Goal: Transaction & Acquisition: Purchase product/service

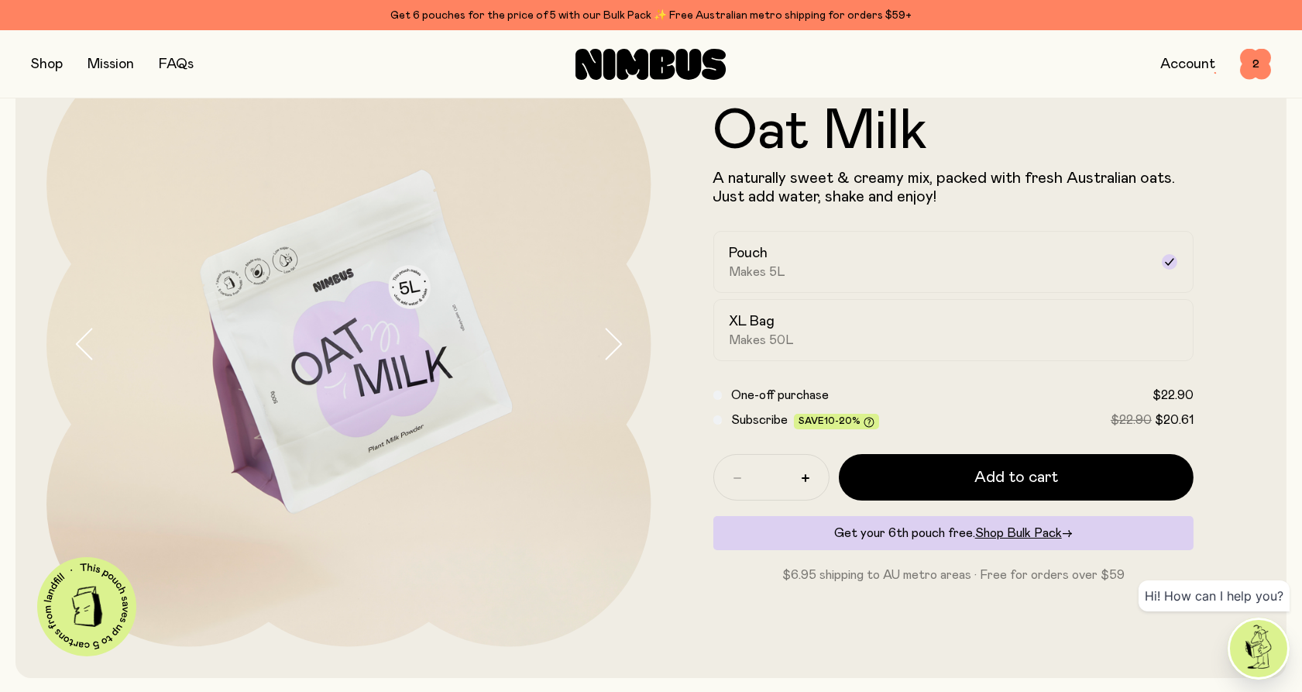
scroll to position [86, 0]
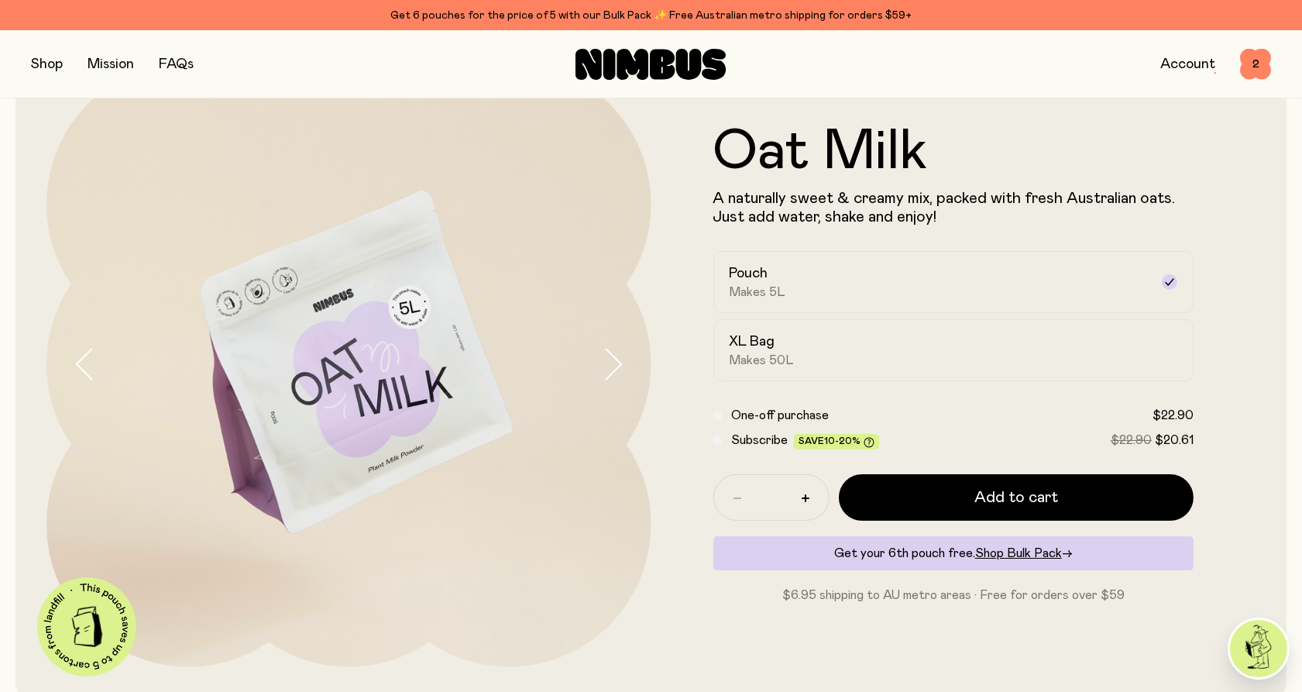
click at [29, 68] on div "Shop Mission FAQs Account 2 2" at bounding box center [651, 64] width 1302 height 68
click at [38, 66] on button "button" at bounding box center [47, 64] width 32 height 22
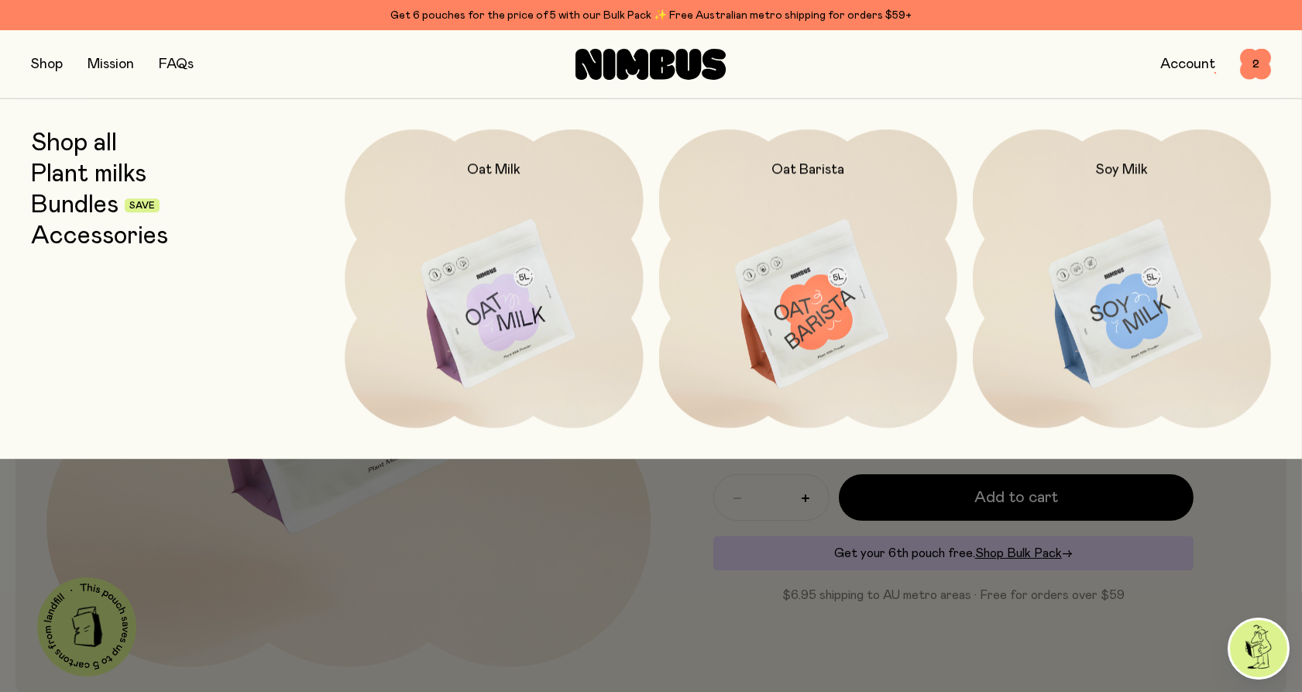
click at [65, 204] on link "Bundles" at bounding box center [75, 205] width 88 height 28
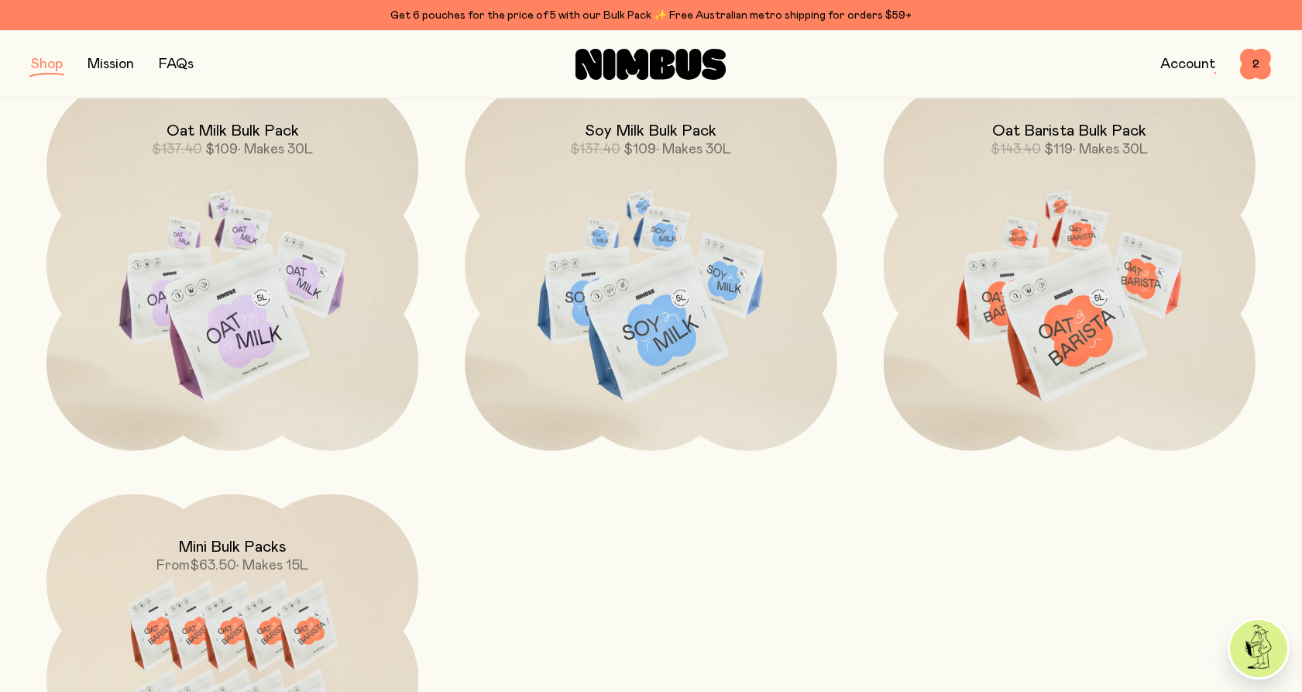
scroll to position [688, 0]
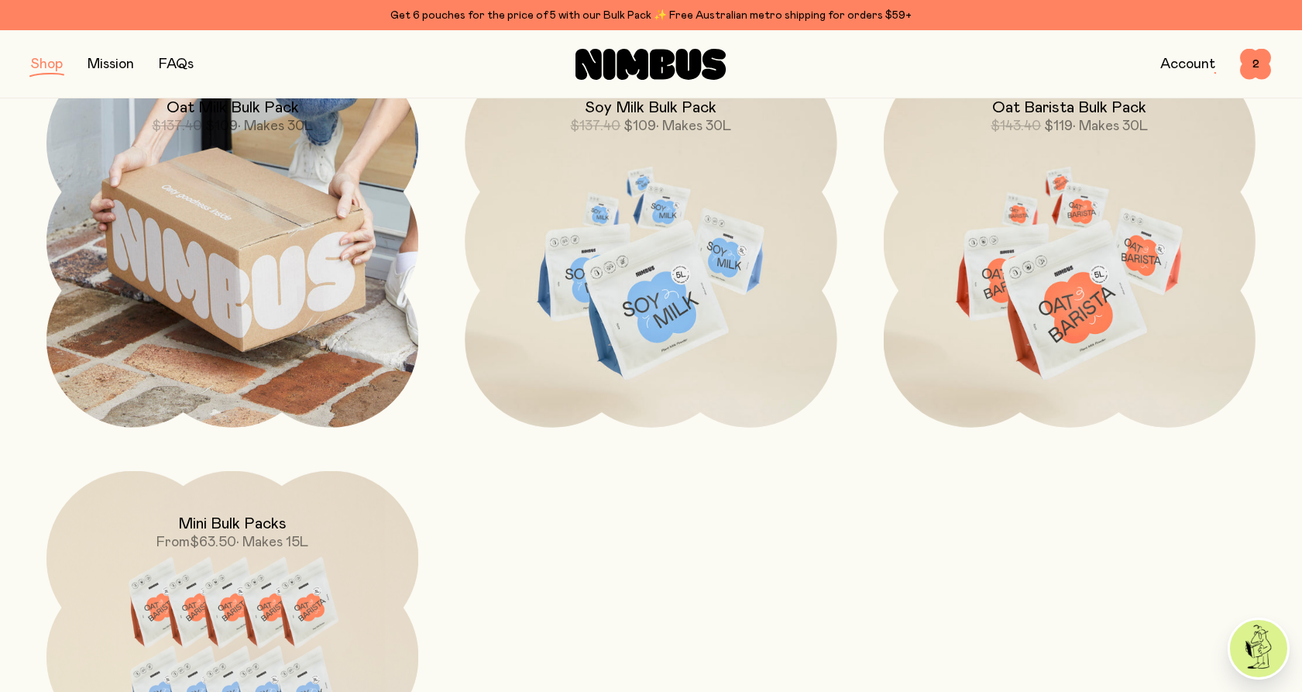
click at [171, 272] on img at bounding box center [232, 241] width 372 height 372
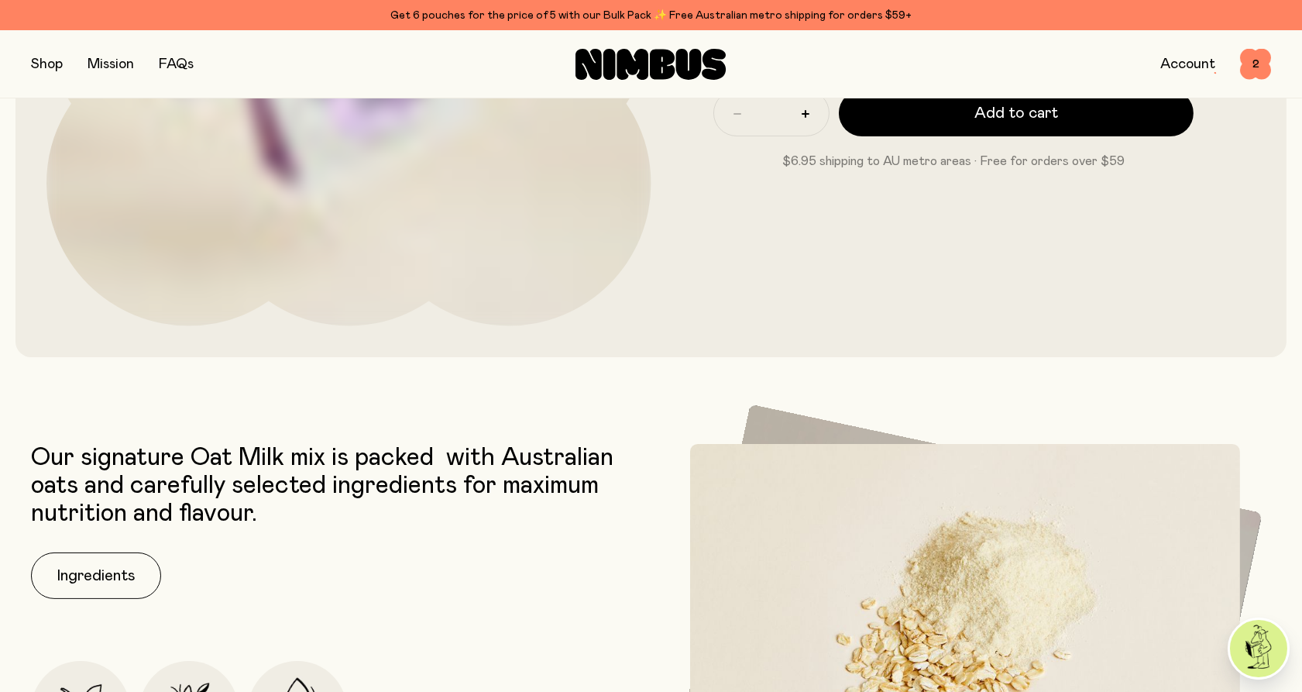
scroll to position [430, 0]
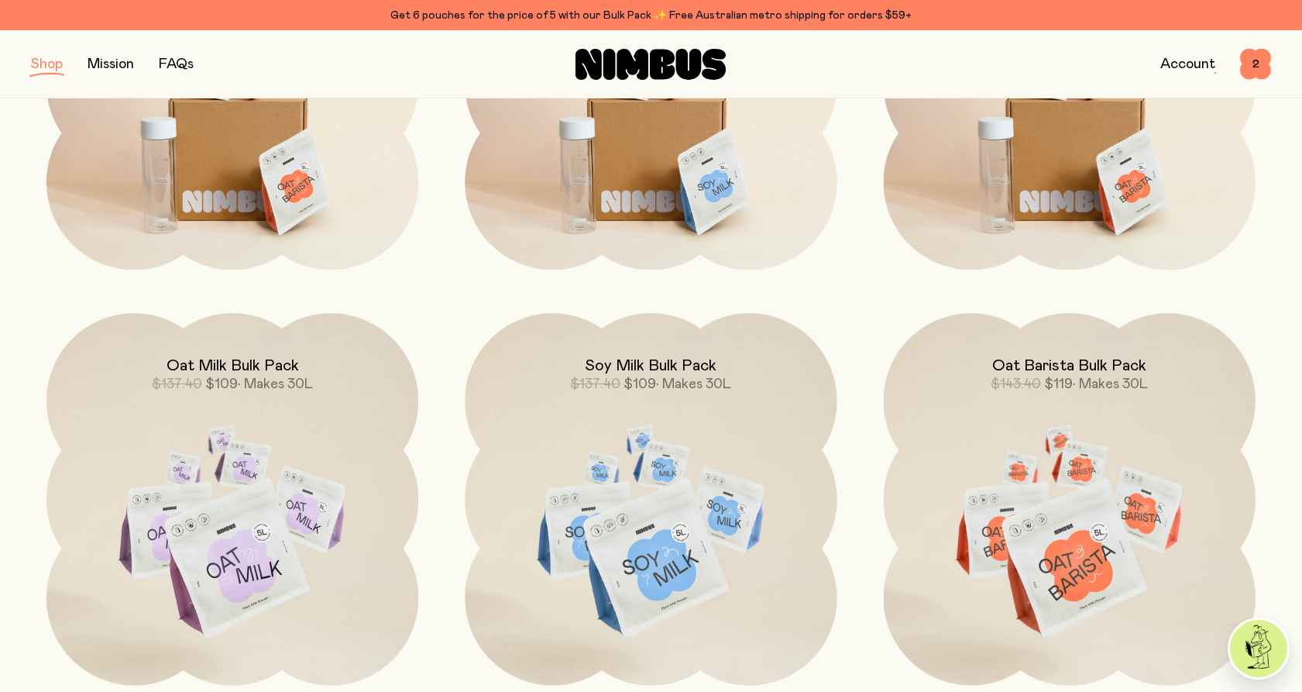
scroll to position [688, 0]
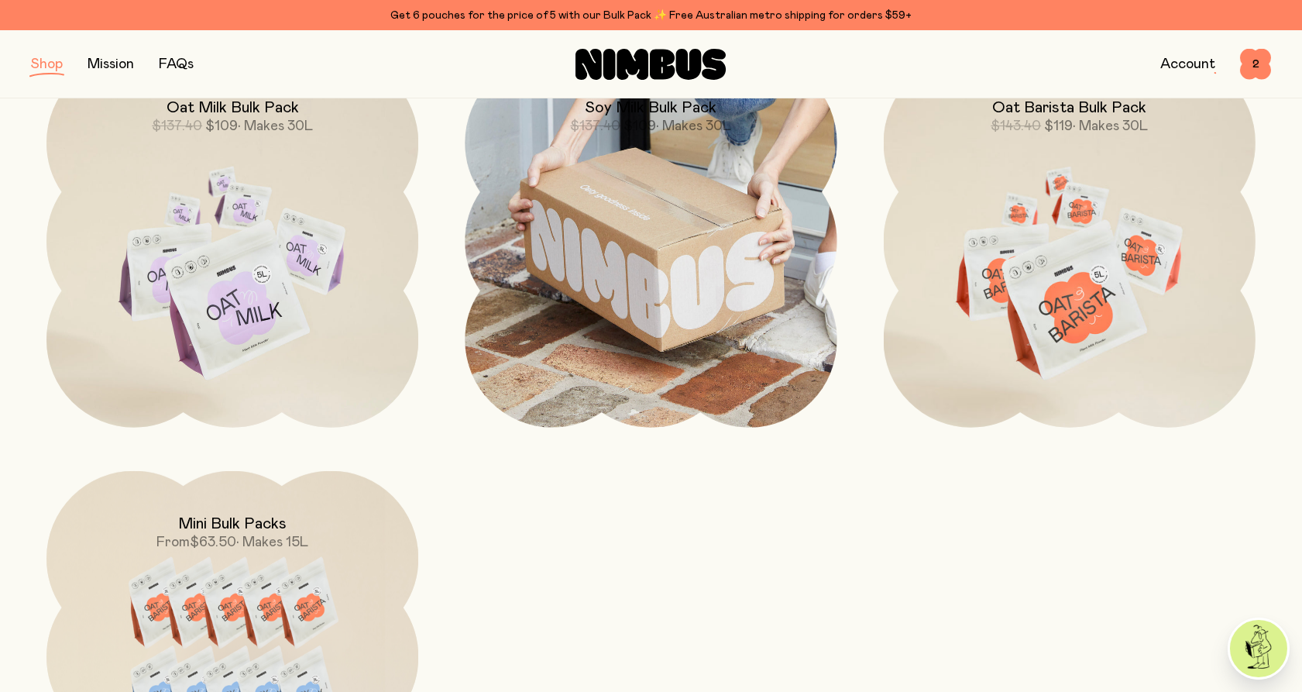
click at [620, 353] on img at bounding box center [651, 241] width 372 height 372
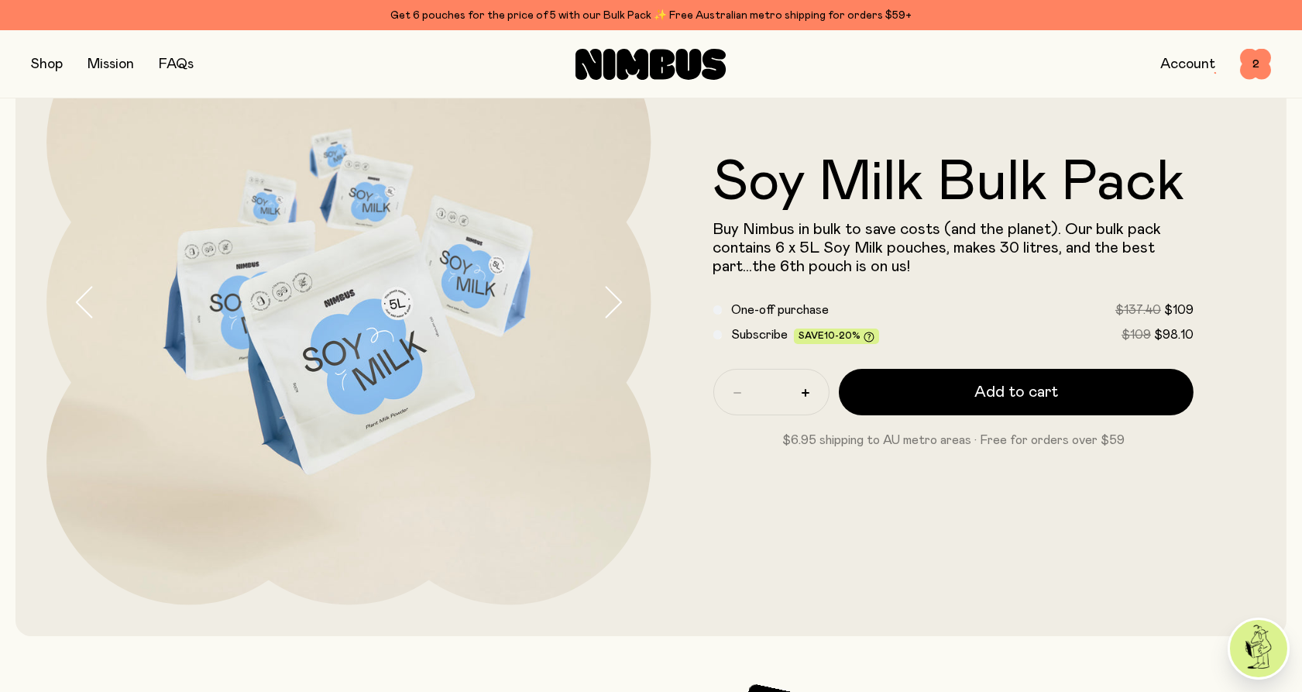
scroll to position [86, 0]
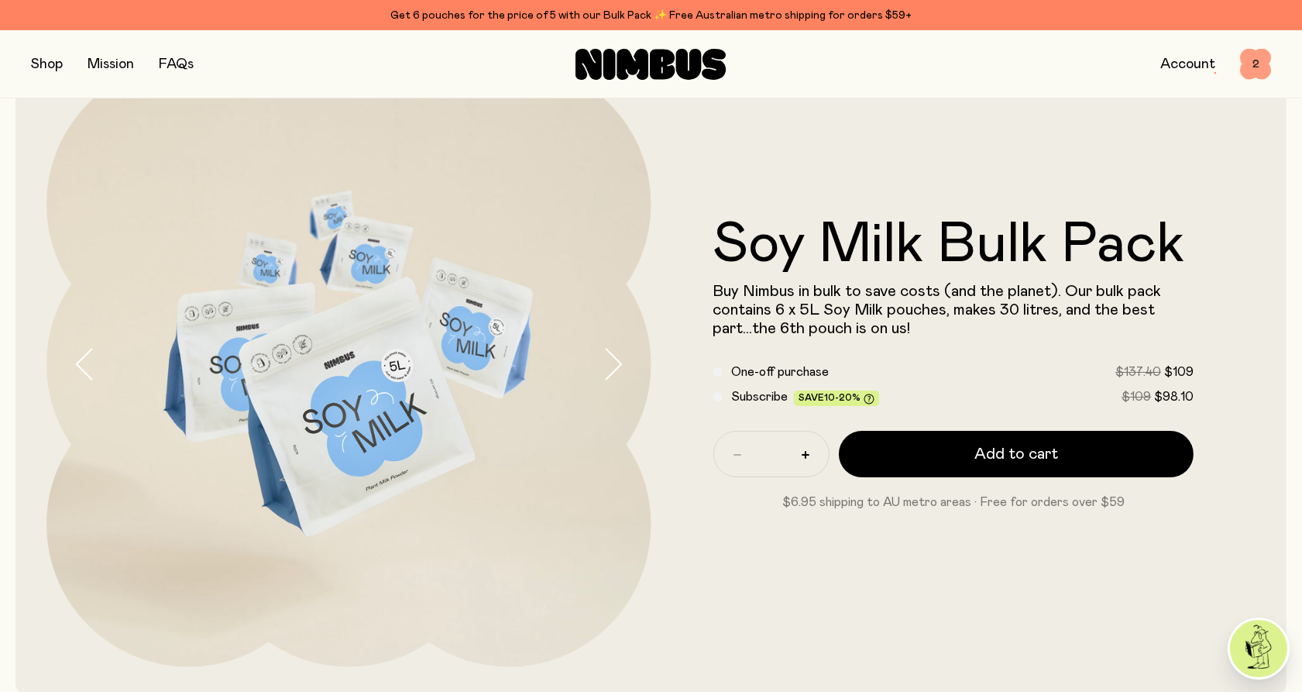
click at [1259, 60] on span "2" at bounding box center [1255, 64] width 31 height 31
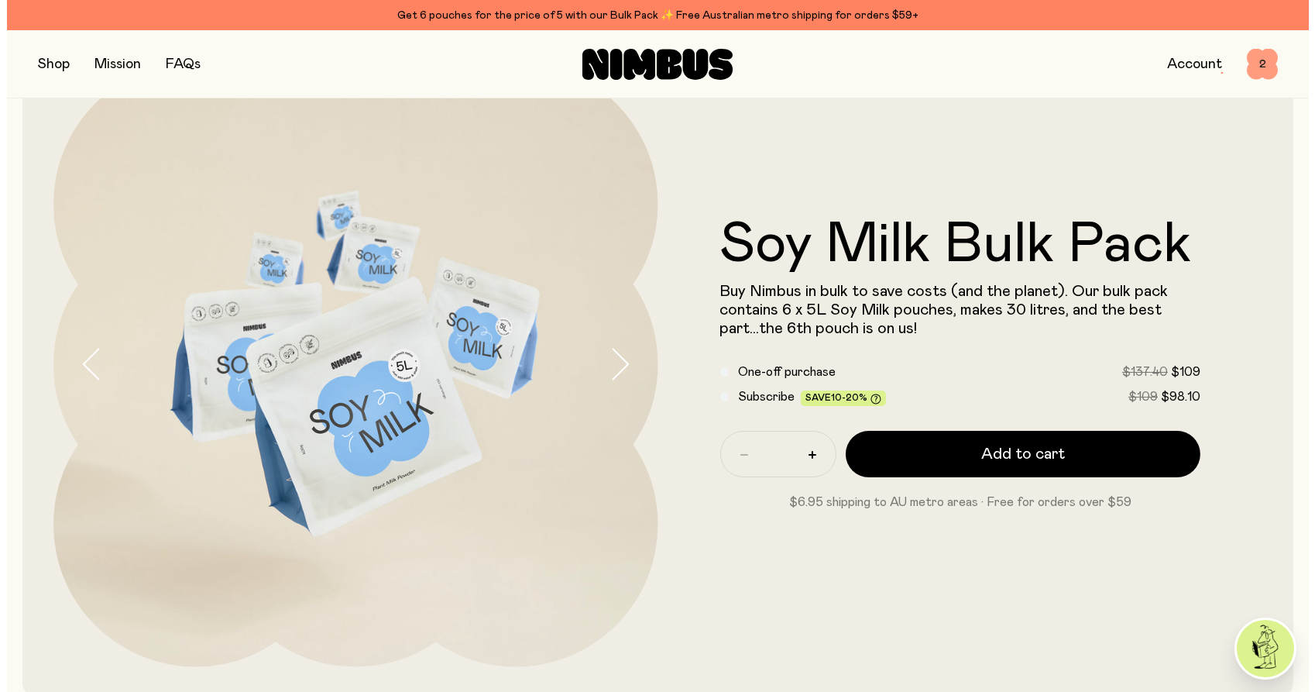
scroll to position [0, 0]
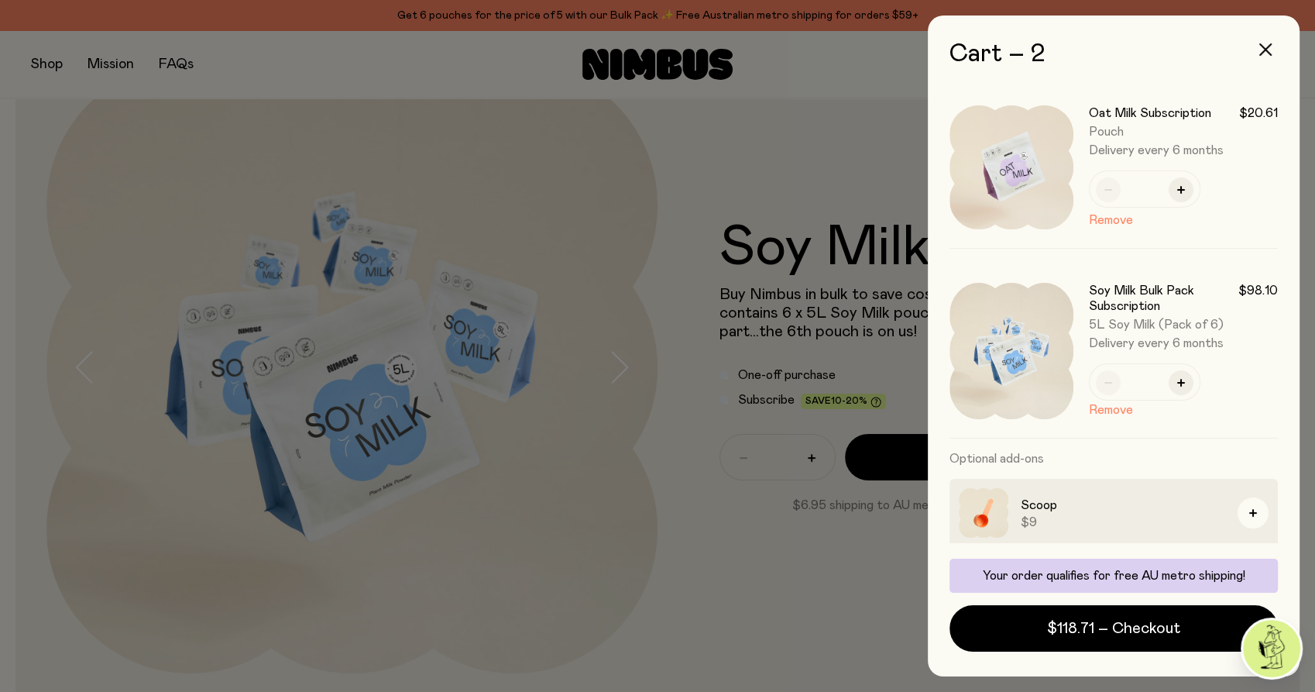
click at [706, 165] on div at bounding box center [657, 346] width 1315 height 692
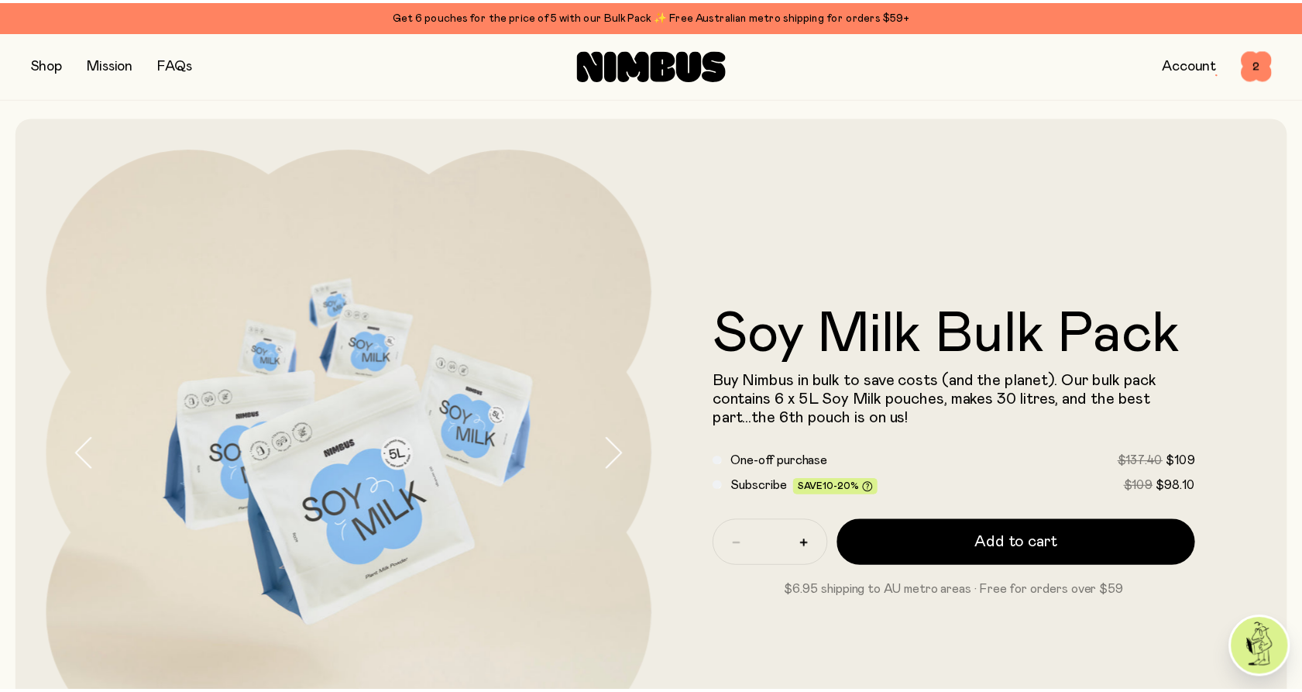
scroll to position [86, 0]
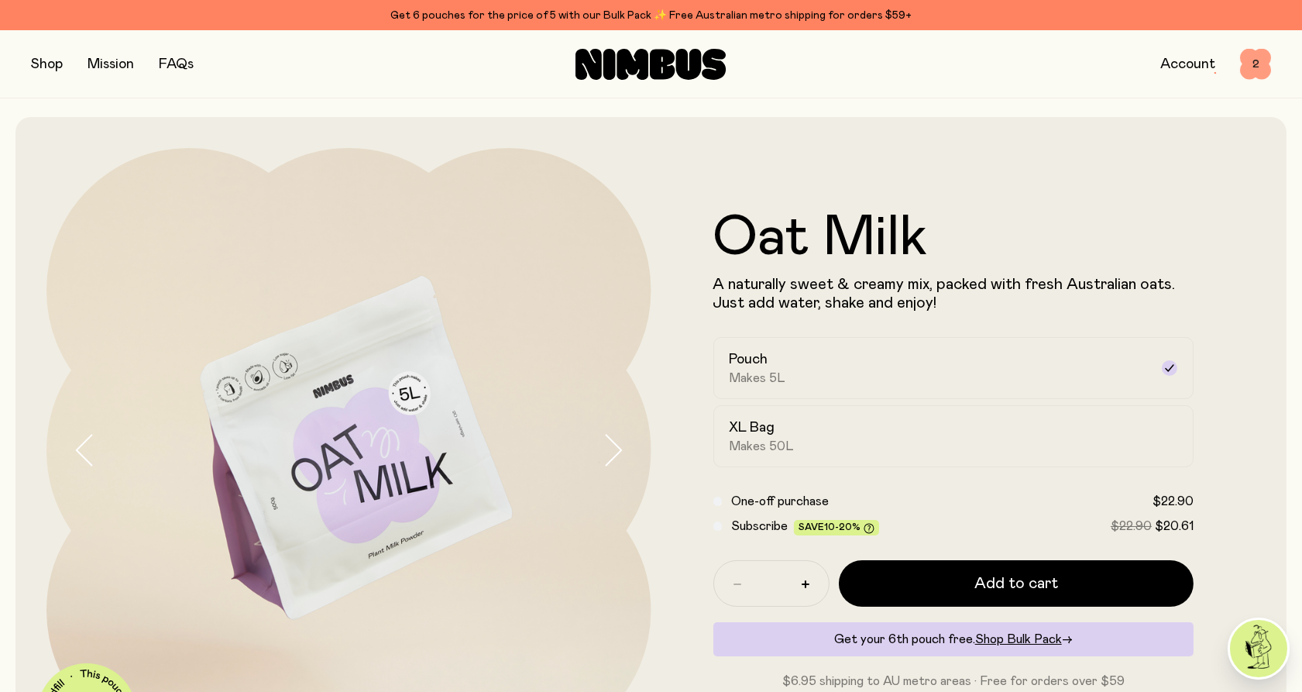
click at [1257, 65] on span "2" at bounding box center [1255, 64] width 31 height 31
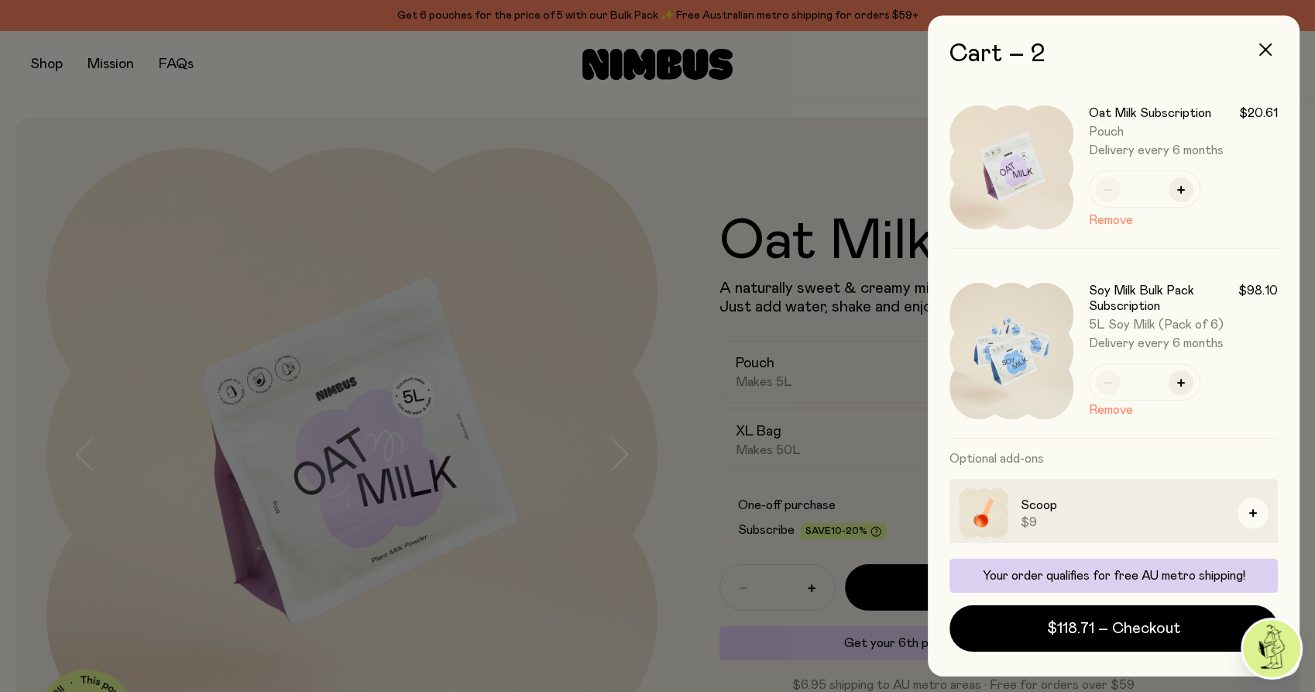
click at [833, 137] on div at bounding box center [657, 346] width 1315 height 692
